Goal: Check status: Check status

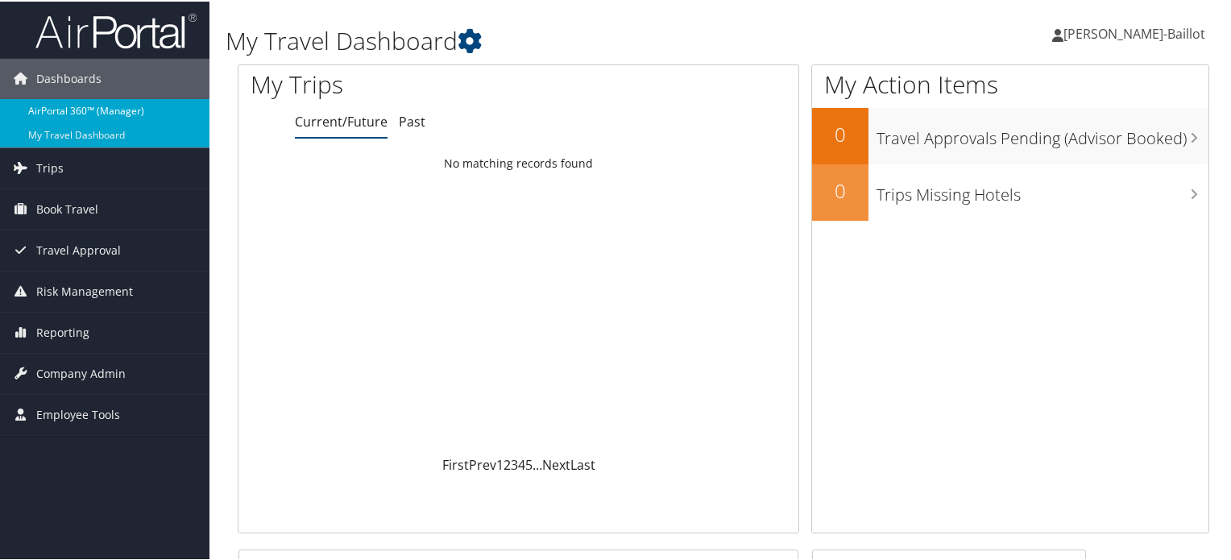
click at [109, 103] on link "AirPortal 360™ (Manager)" at bounding box center [104, 109] width 209 height 24
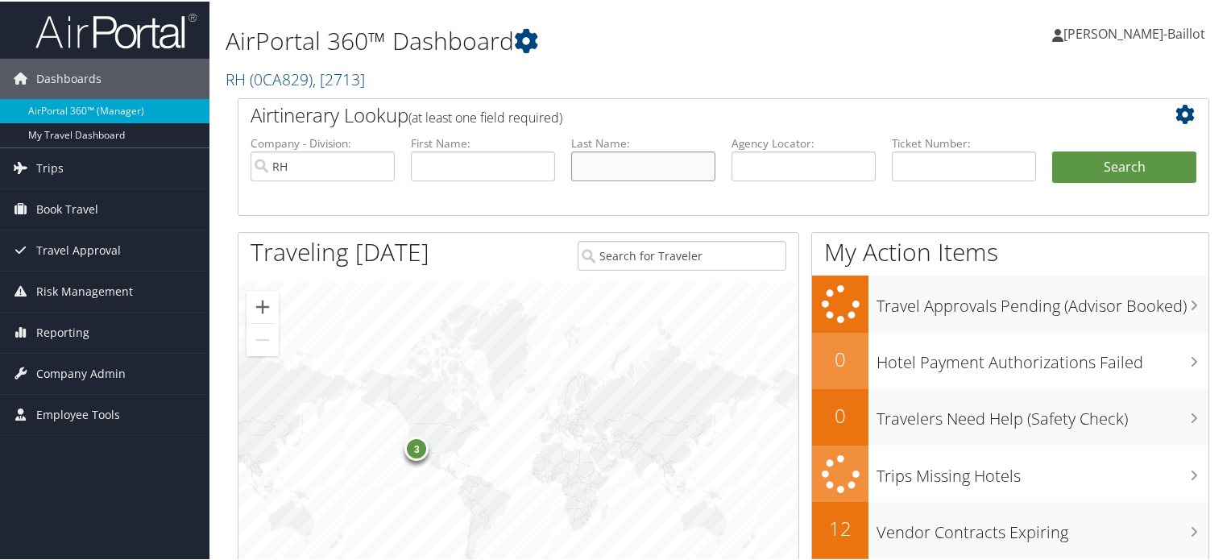
click at [619, 170] on input "text" at bounding box center [643, 165] width 144 height 30
type input "sthul"
click at [1143, 167] on button "Search" at bounding box center [1124, 166] width 144 height 32
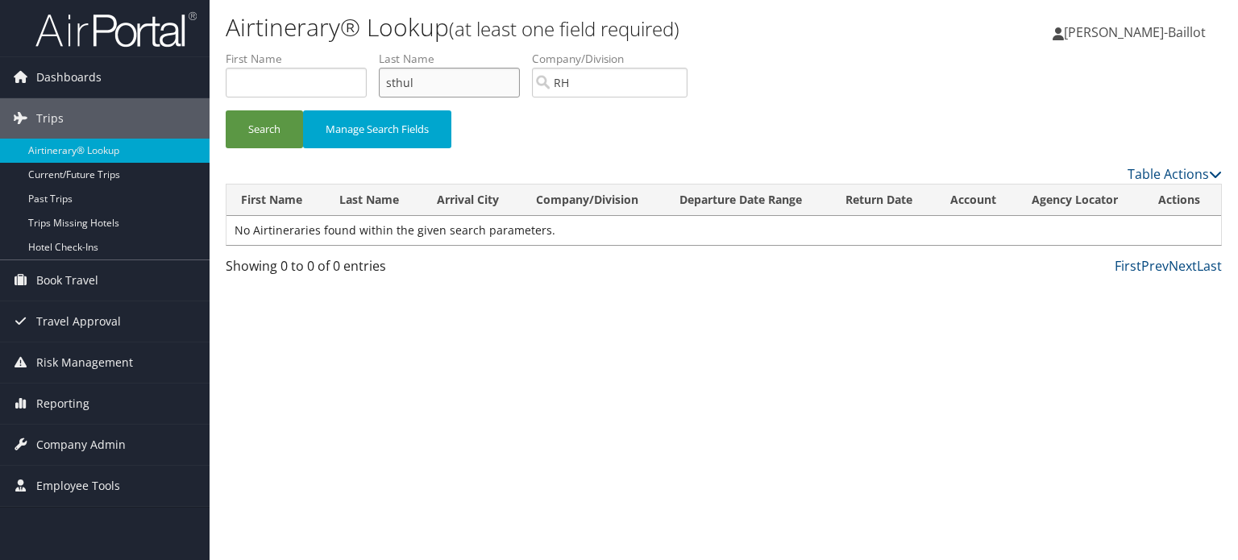
click at [407, 80] on input "sthul" at bounding box center [449, 83] width 141 height 30
type input "[PERSON_NAME]"
click at [276, 118] on button "Search" at bounding box center [264, 129] width 77 height 38
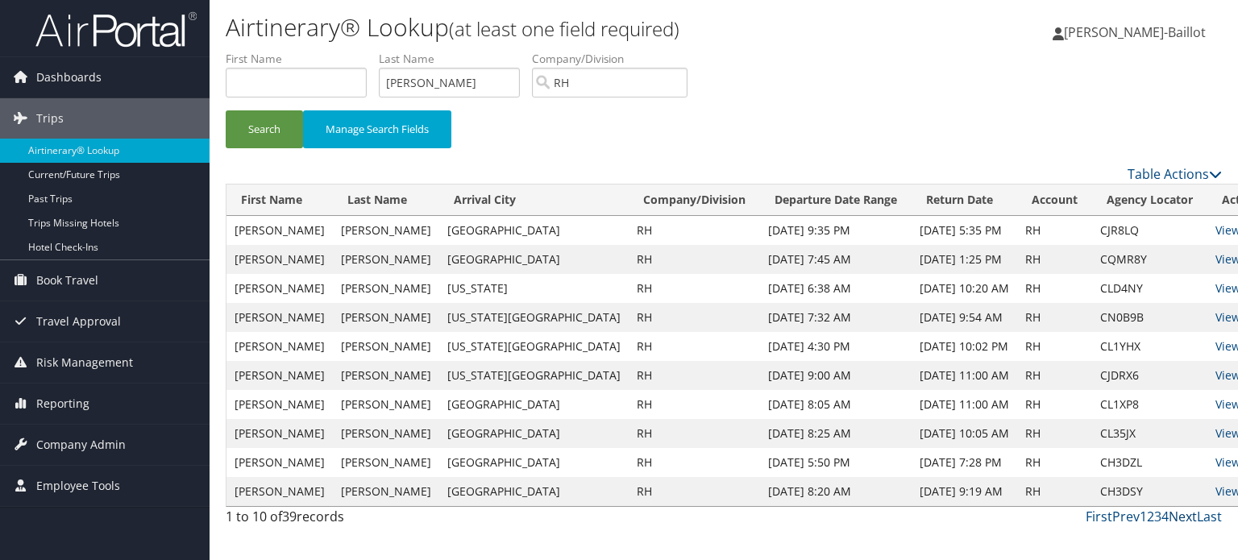
click at [1178, 508] on link "Next" at bounding box center [1182, 517] width 28 height 18
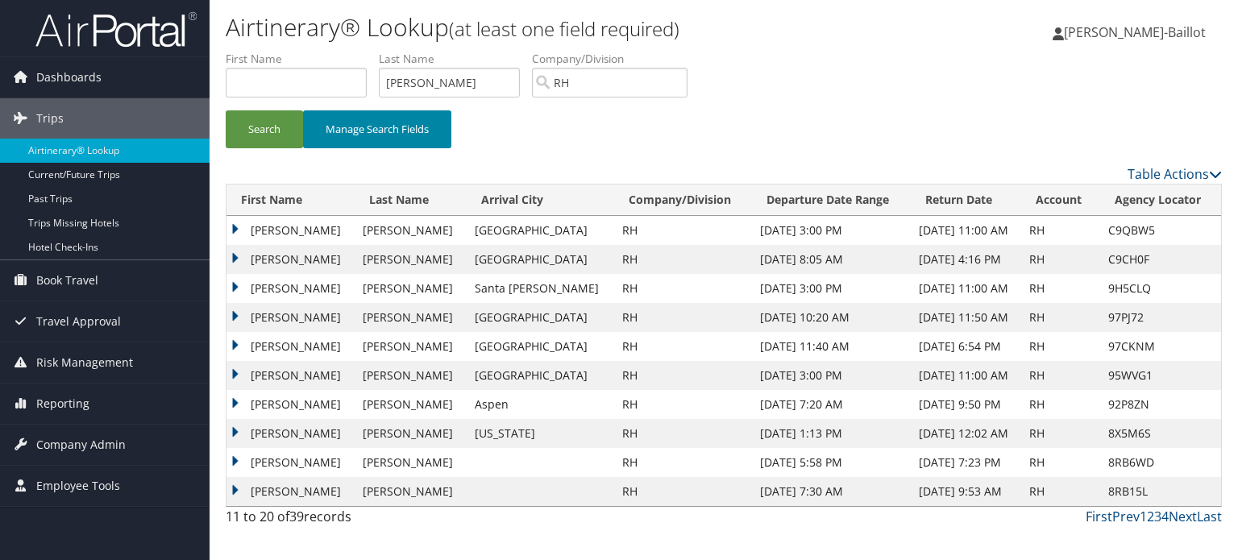
click at [375, 127] on button "Manage Search Fields" at bounding box center [377, 129] width 148 height 38
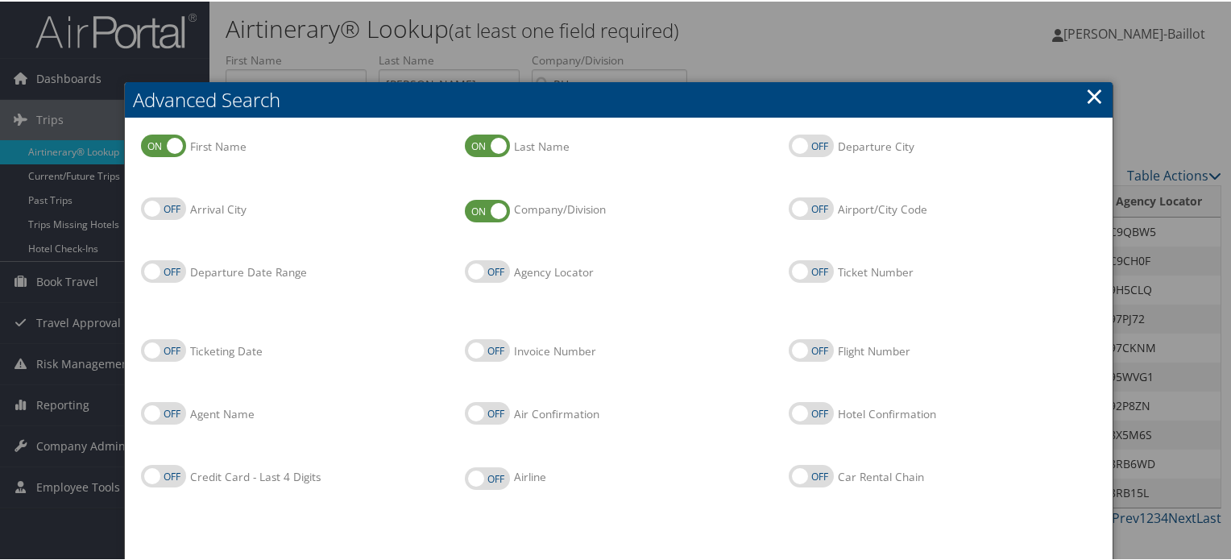
click at [1085, 97] on link "×" at bounding box center [1094, 94] width 19 height 32
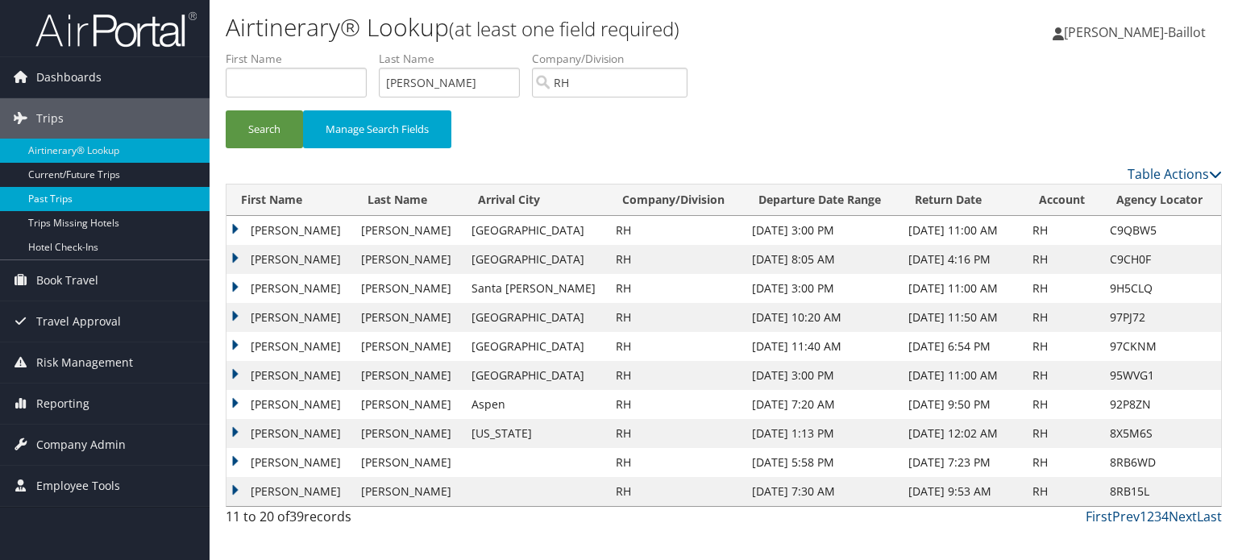
click at [61, 198] on link "Past Trips" at bounding box center [104, 199] width 209 height 24
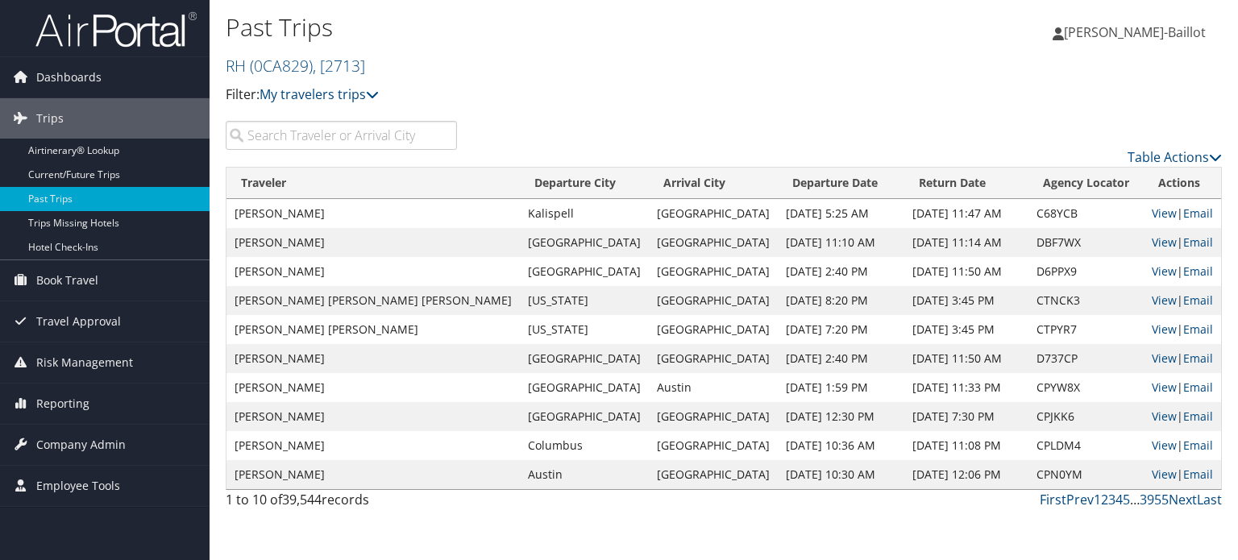
click at [396, 138] on input "search" at bounding box center [341, 135] width 231 height 29
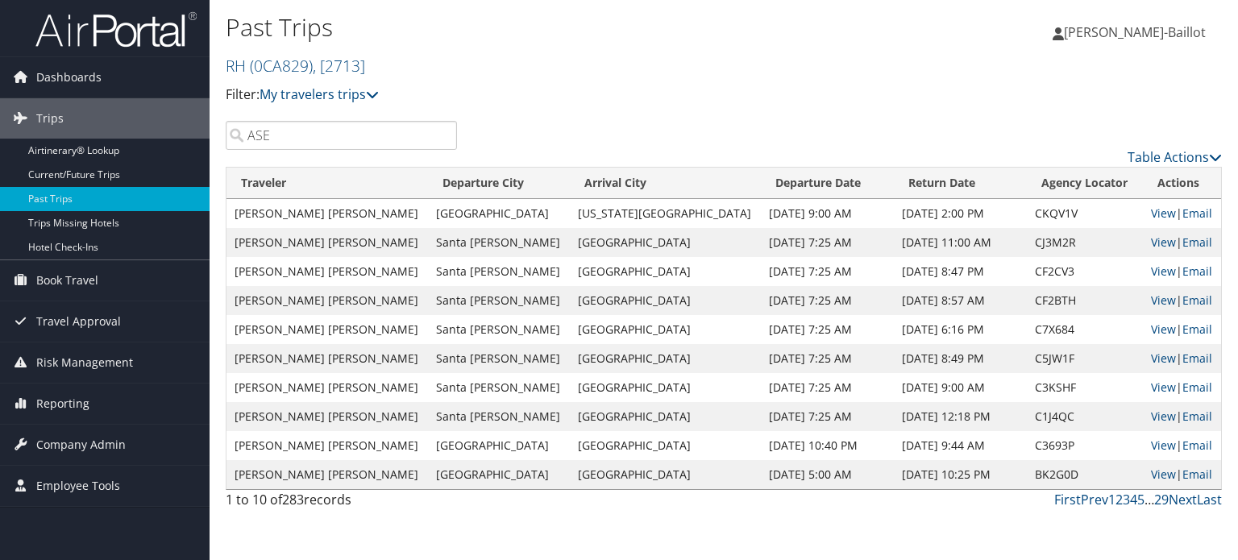
click at [336, 127] on input "ASE" at bounding box center [341, 135] width 231 height 29
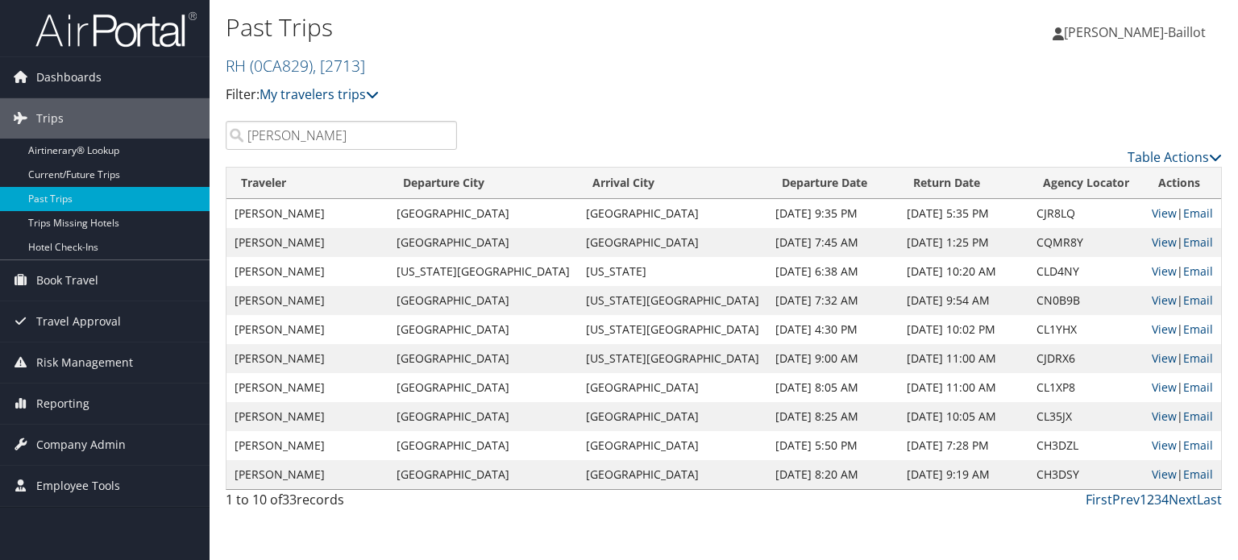
type input "[PERSON_NAME]"
click at [1150, 503] on link "2" at bounding box center [1150, 500] width 7 height 18
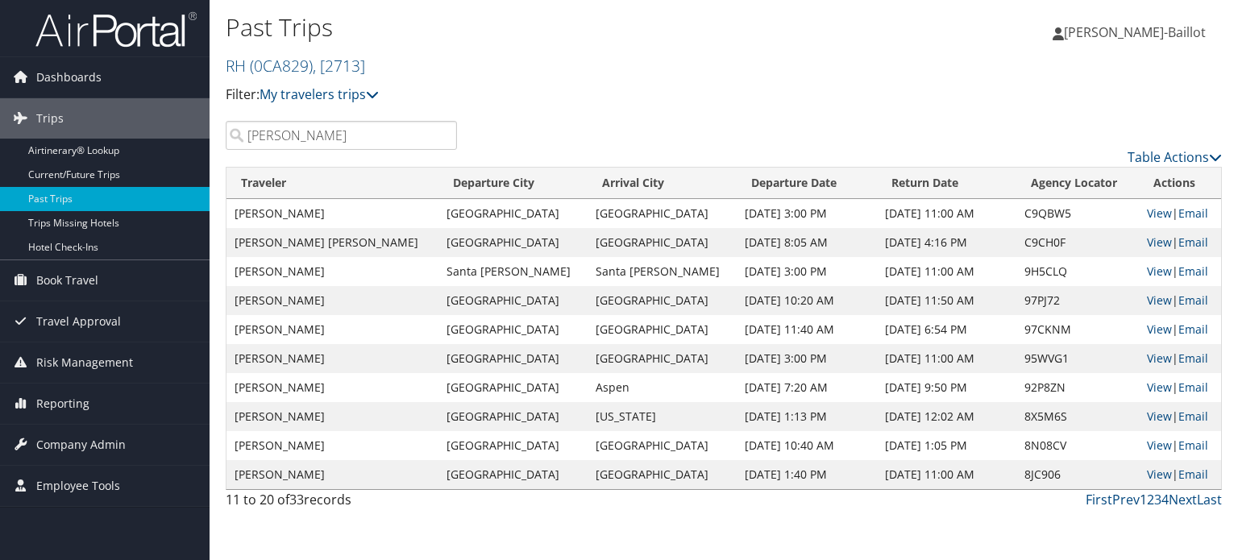
click at [1139, 502] on link "1" at bounding box center [1142, 500] width 7 height 18
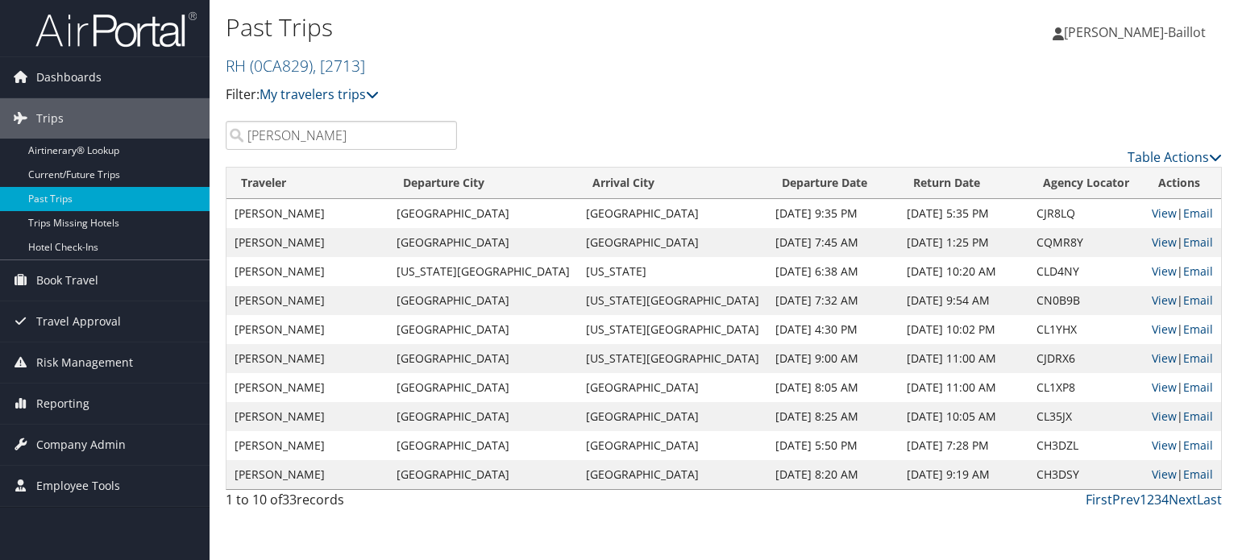
click at [1155, 500] on link "3" at bounding box center [1157, 500] width 7 height 18
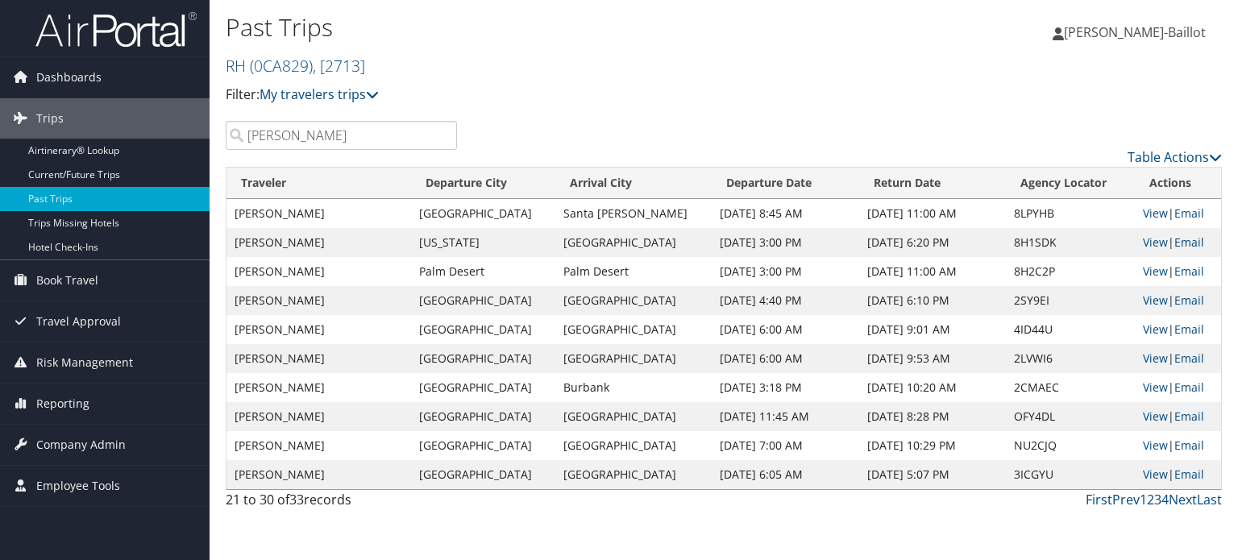
click at [1155, 500] on link "3" at bounding box center [1157, 500] width 7 height 18
click at [1180, 499] on link "Next" at bounding box center [1182, 500] width 28 height 18
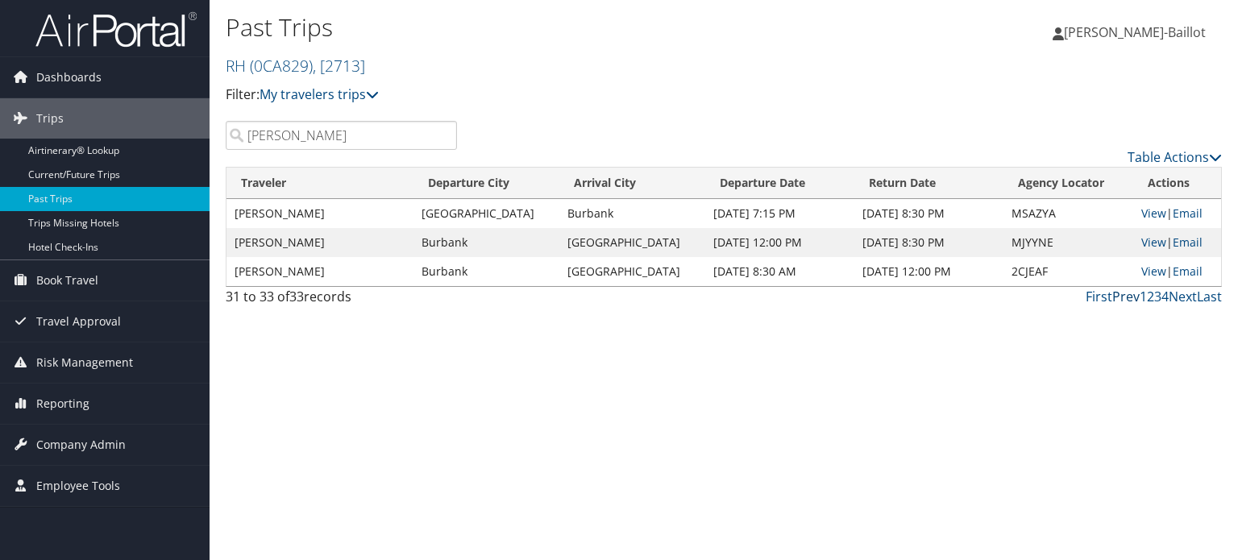
click at [1124, 295] on link "Prev" at bounding box center [1125, 297] width 27 height 18
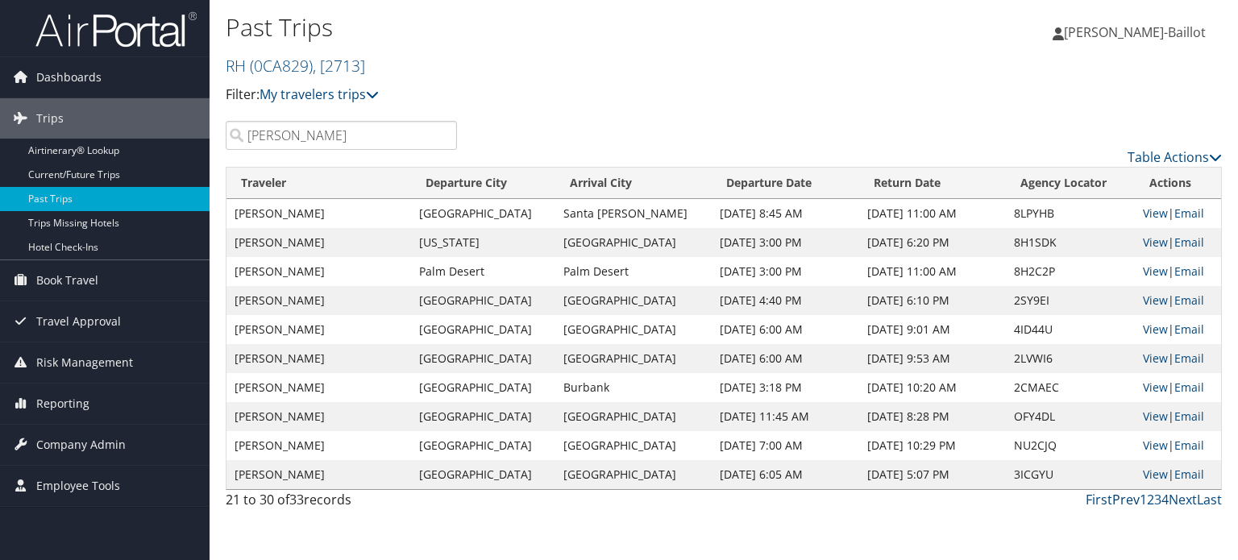
click at [1134, 499] on link "Prev" at bounding box center [1125, 500] width 27 height 18
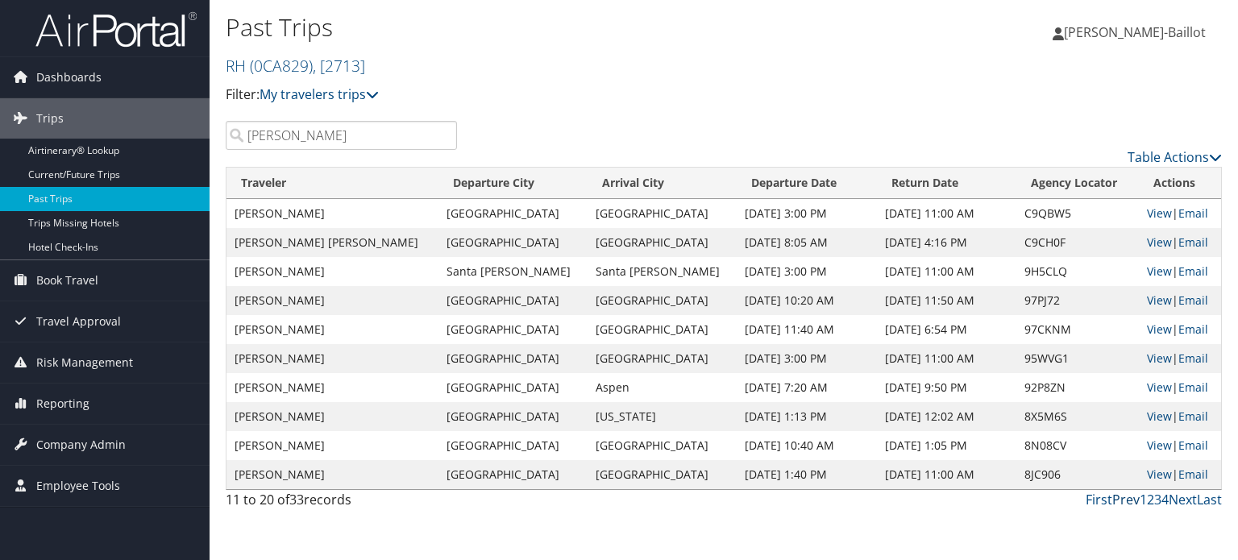
click at [1134, 499] on link "Prev" at bounding box center [1125, 500] width 27 height 18
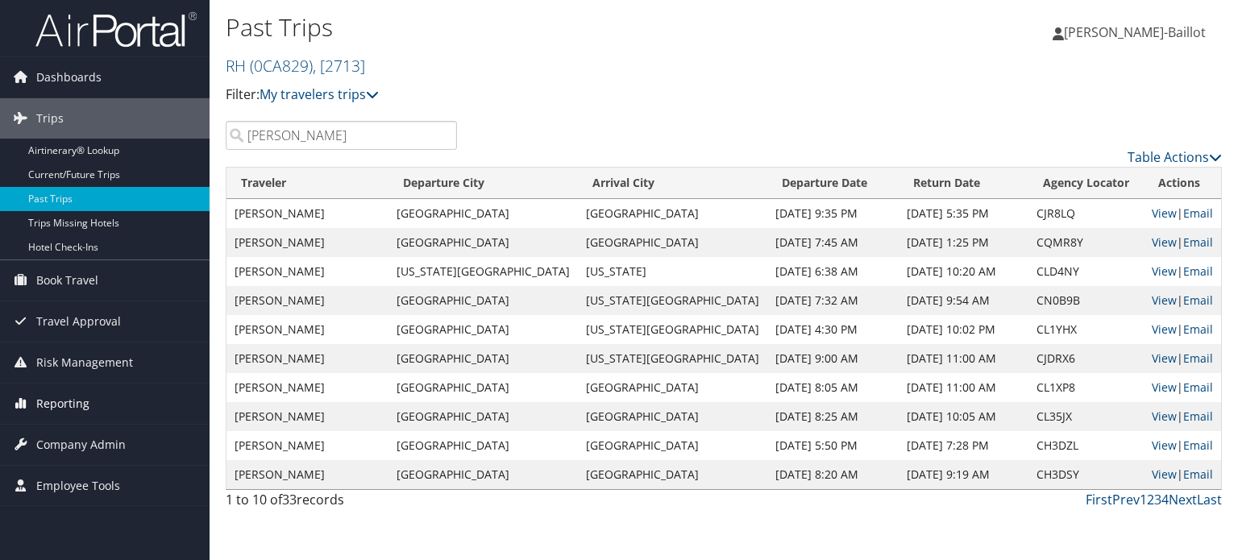
click at [52, 399] on span "Reporting" at bounding box center [62, 404] width 53 height 40
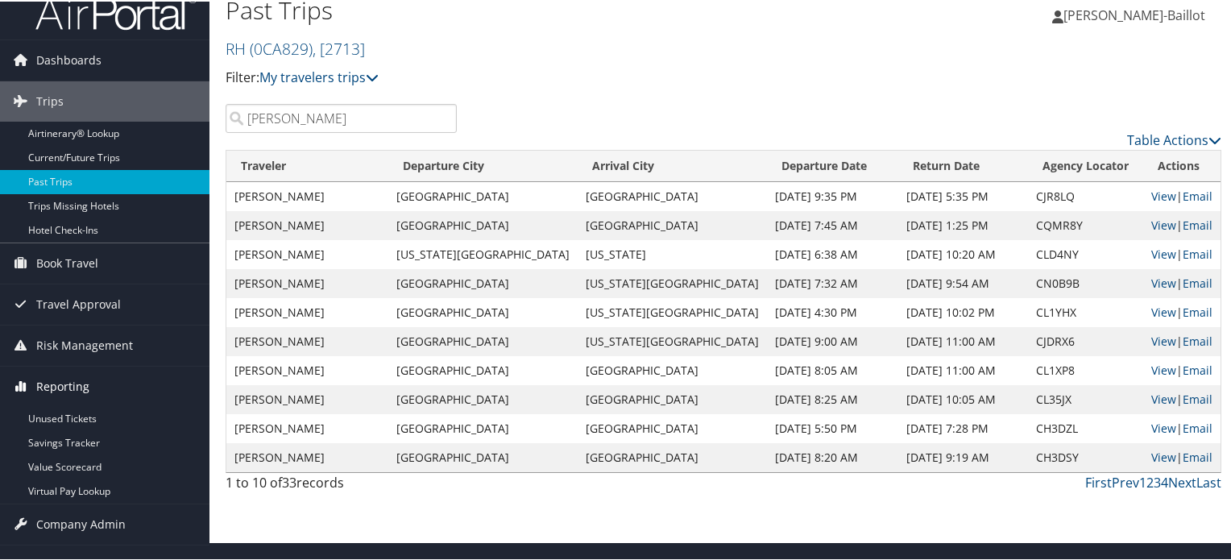
scroll to position [18, 0]
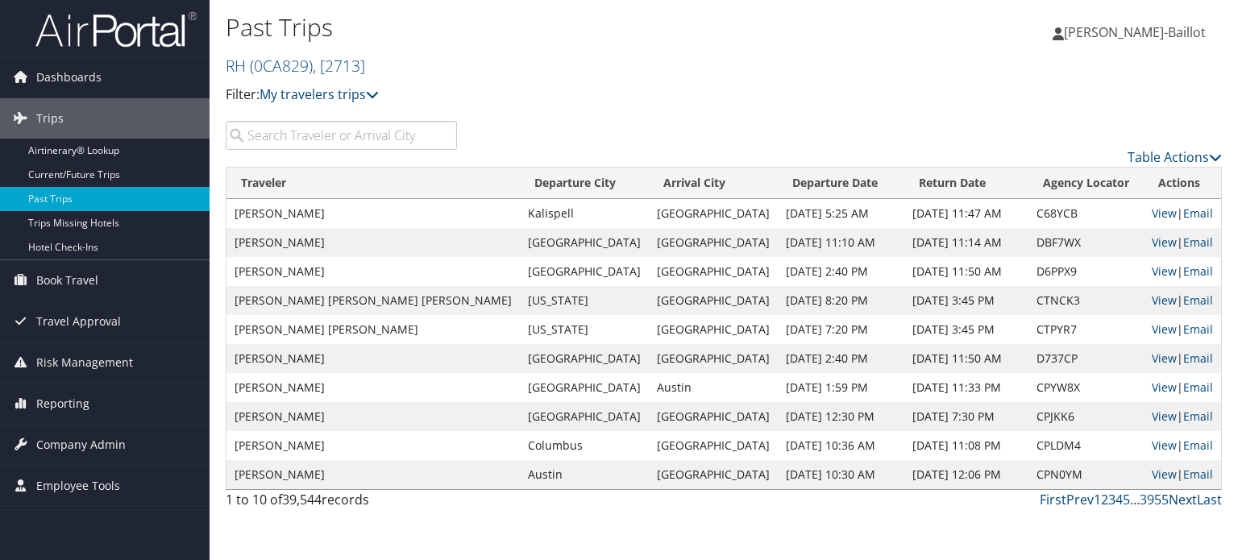
click at [1175, 497] on link "Next" at bounding box center [1182, 500] width 28 height 18
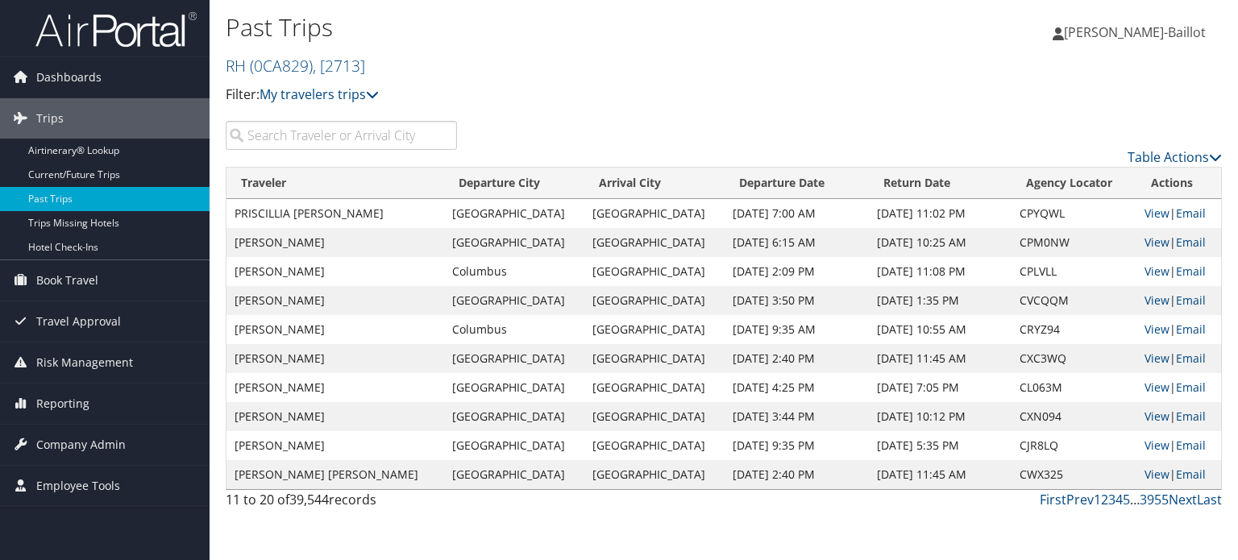
click at [380, 131] on input "search" at bounding box center [341, 135] width 231 height 29
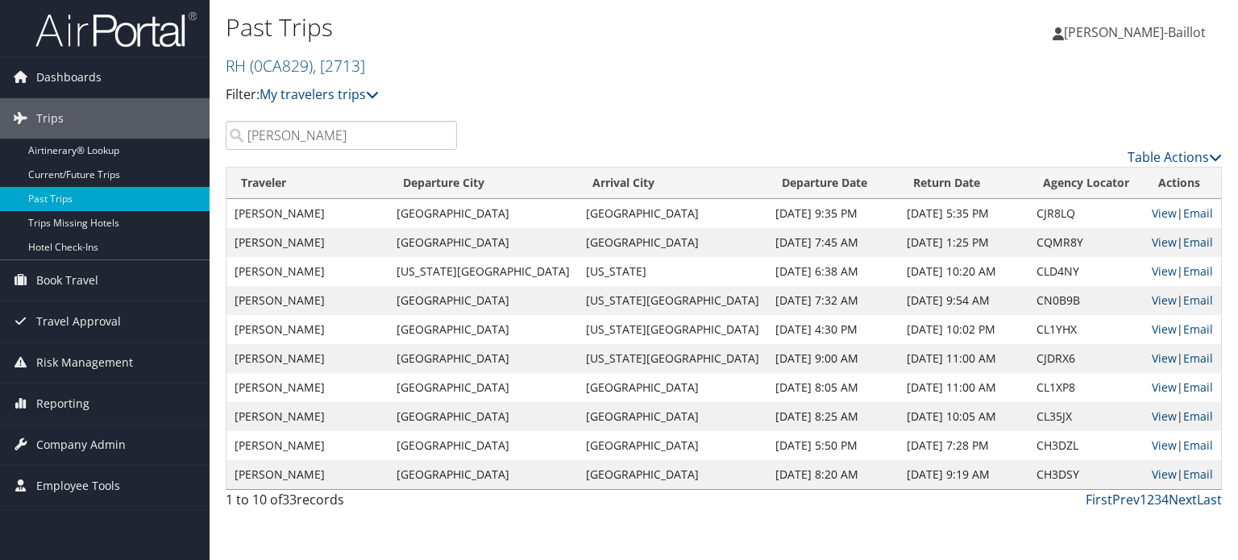
type input "[PERSON_NAME]"
click at [1192, 496] on link "Next" at bounding box center [1182, 500] width 28 height 18
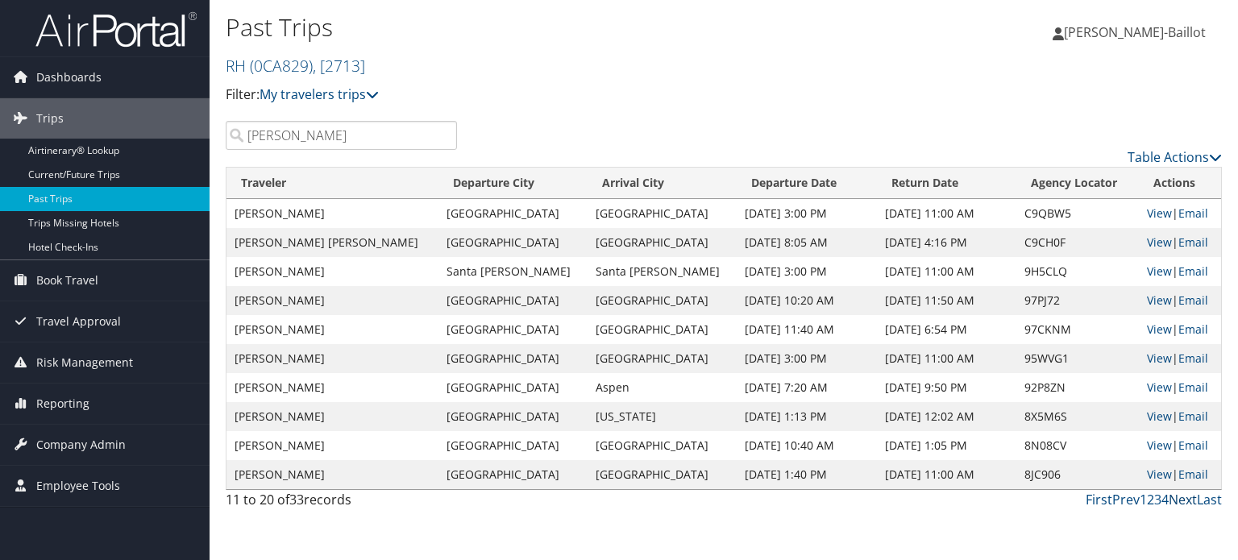
click at [1179, 499] on link "Next" at bounding box center [1182, 500] width 28 height 18
